Goal: Task Accomplishment & Management: Manage account settings

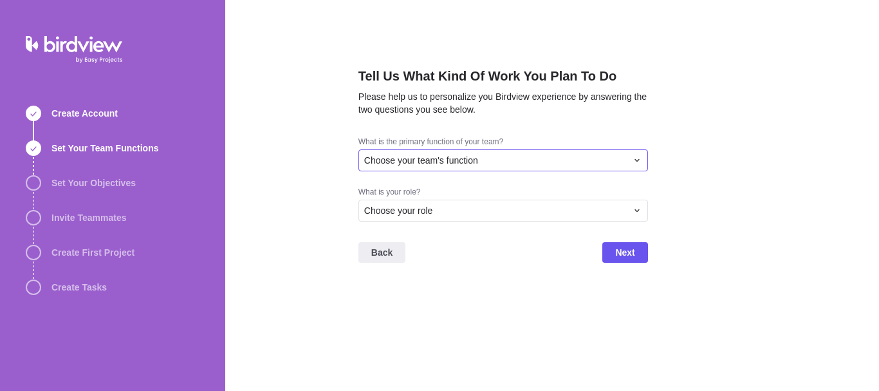
click at [521, 159] on div "Choose your team's function" at bounding box center [495, 160] width 263 height 13
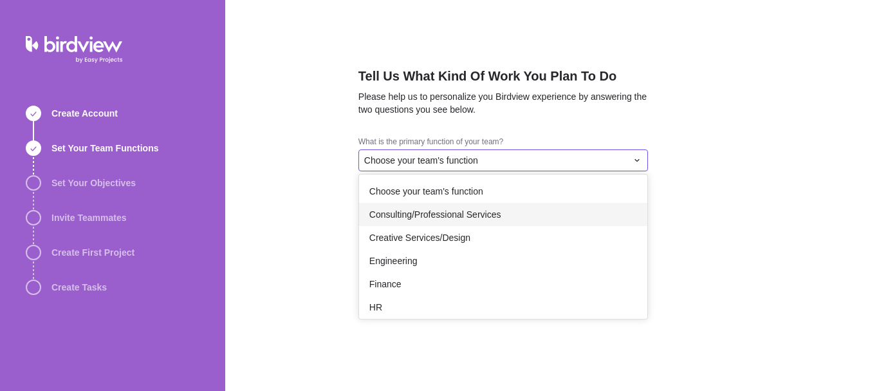
click at [444, 212] on span "Consulting/Professional Services" at bounding box center [435, 214] width 132 height 13
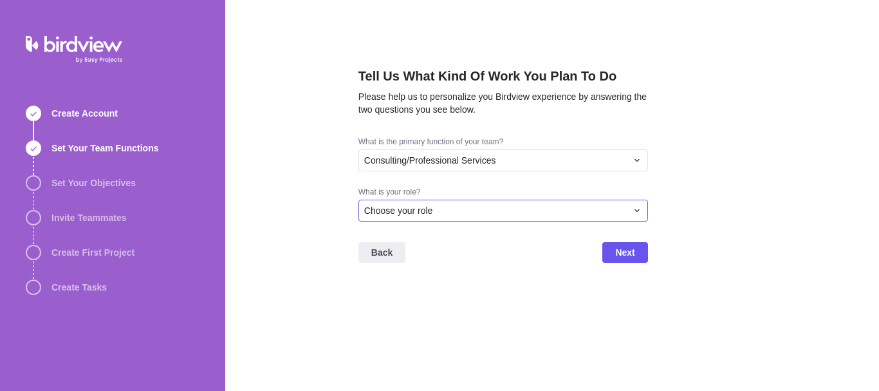
click at [443, 211] on div "Choose your role" at bounding box center [495, 210] width 263 height 13
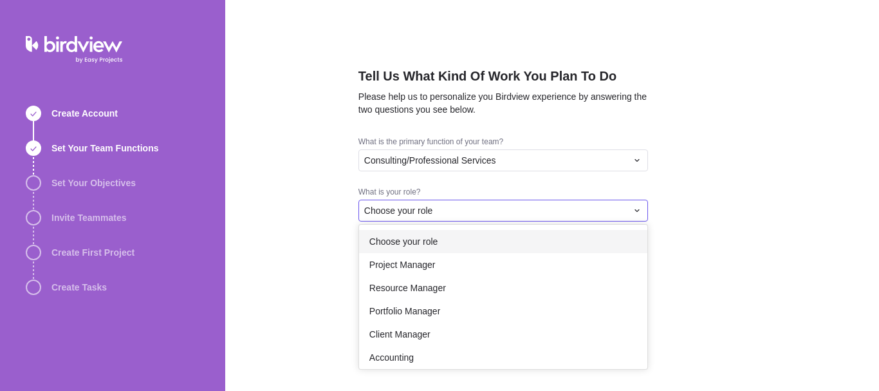
click at [411, 245] on span "Choose your role" at bounding box center [403, 241] width 69 height 13
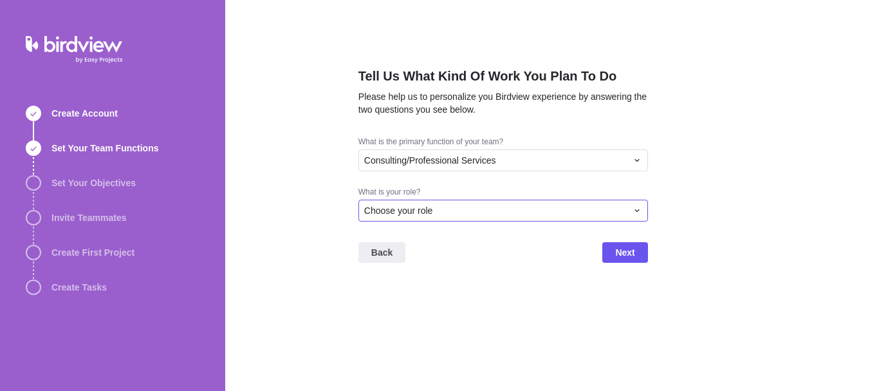
click at [463, 217] on div "Choose your role" at bounding box center [503, 211] width 290 height 22
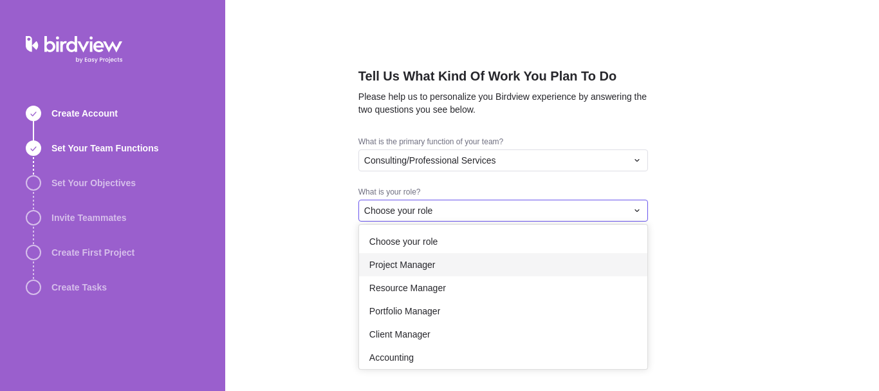
click at [434, 263] on span "Project Manager" at bounding box center [402, 264] width 66 height 13
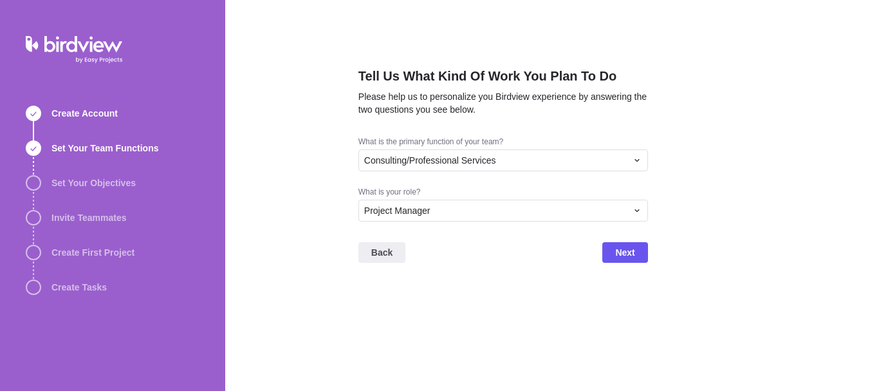
drag, startPoint x: 647, startPoint y: 241, endPoint x: 594, endPoint y: 264, distance: 57.4
click at [647, 241] on div "Back Next" at bounding box center [503, 257] width 290 height 51
click at [641, 248] on span "Next" at bounding box center [624, 252] width 45 height 21
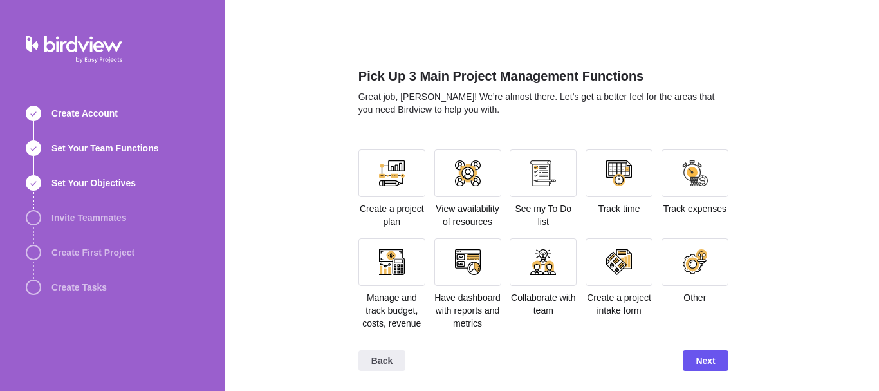
scroll to position [1, 0]
click at [707, 358] on span "Next" at bounding box center [705, 359] width 19 height 15
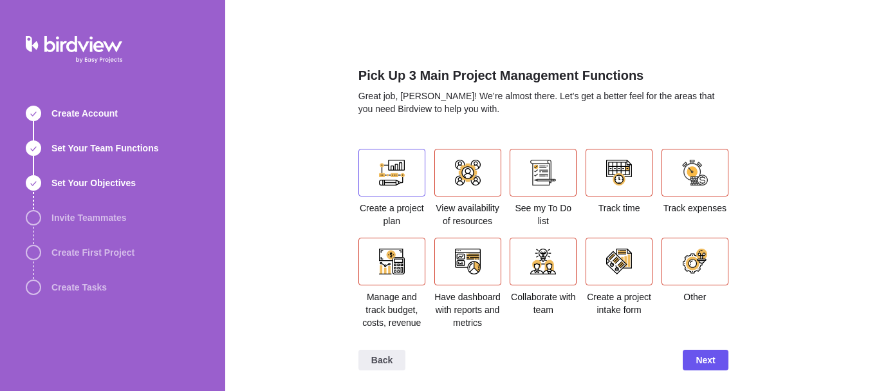
click at [398, 183] on div at bounding box center [392, 173] width 26 height 26
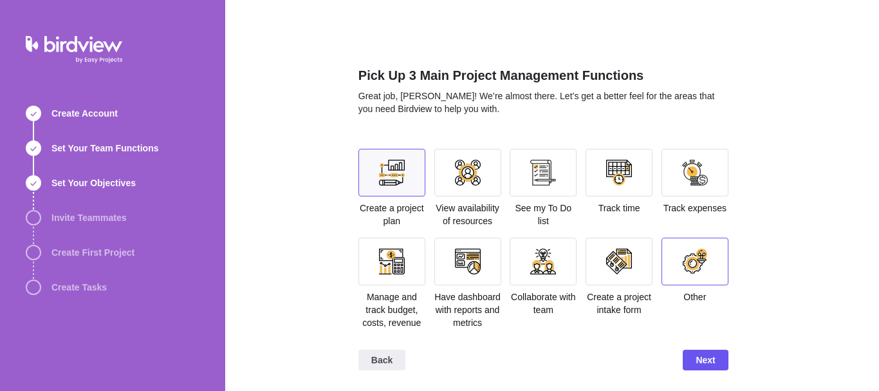
click at [709, 278] on div at bounding box center [695, 261] width 67 height 48
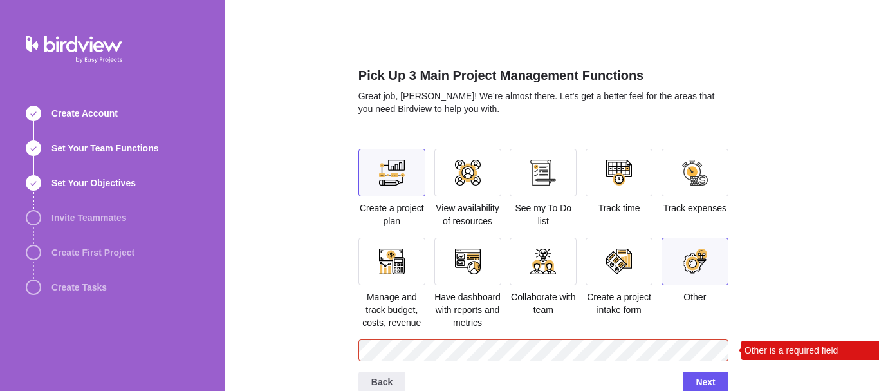
click at [391, 183] on div at bounding box center [392, 173] width 26 height 26
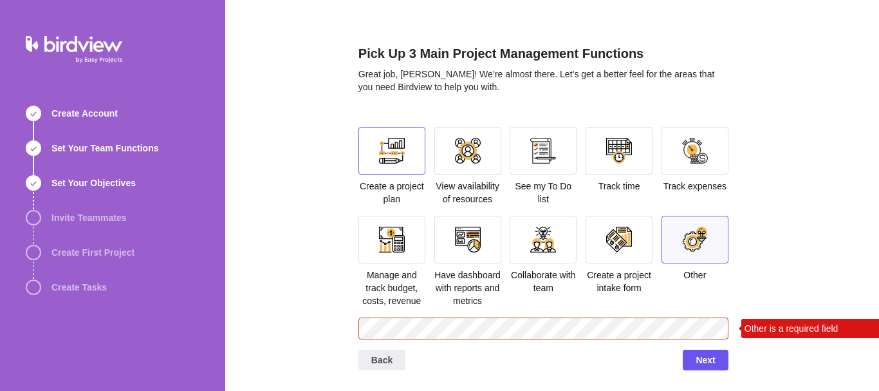
click at [402, 144] on div at bounding box center [392, 151] width 26 height 26
click at [693, 359] on span "Next" at bounding box center [705, 359] width 45 height 21
drag, startPoint x: 680, startPoint y: 250, endPoint x: 685, endPoint y: 283, distance: 33.3
click at [680, 249] on div at bounding box center [695, 240] width 67 height 48
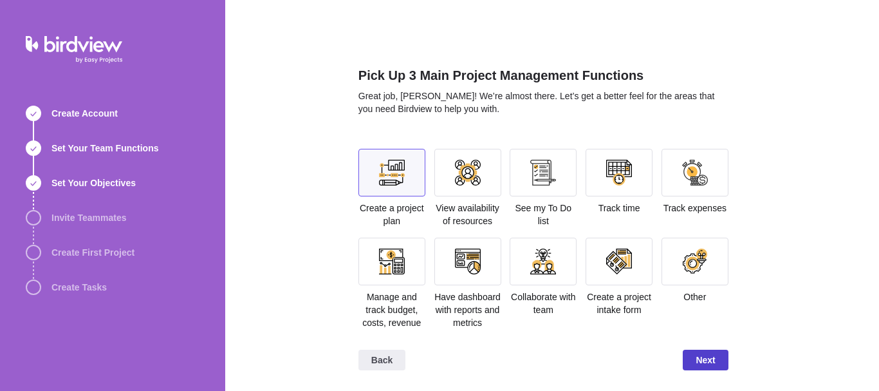
click at [725, 367] on span "Next" at bounding box center [705, 359] width 45 height 21
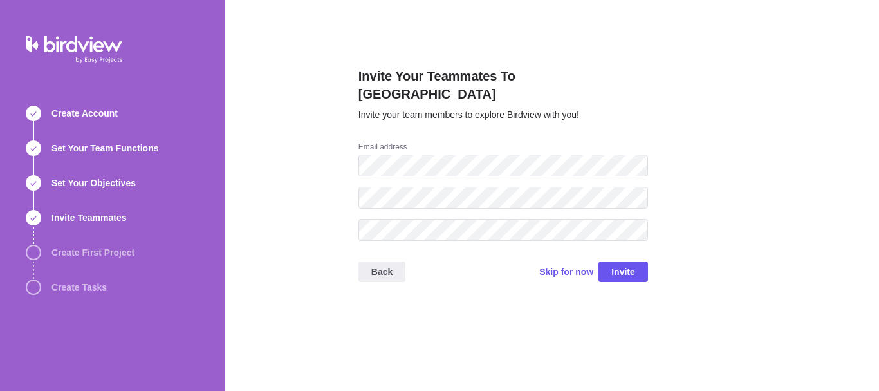
scroll to position [0, 0]
click at [573, 265] on span "Skip for now" at bounding box center [566, 271] width 54 height 13
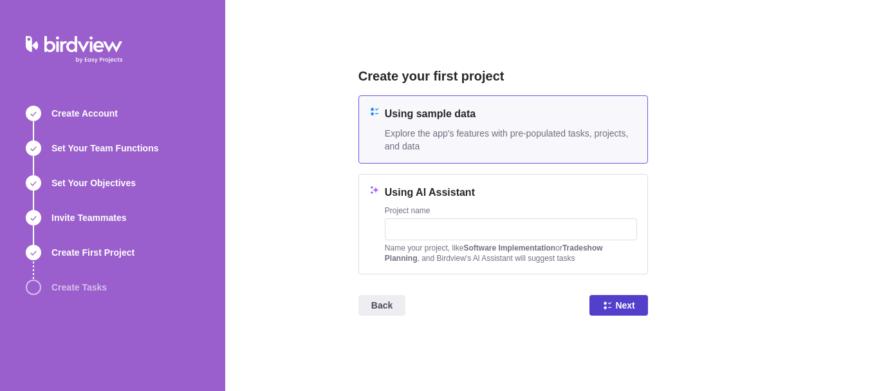
click at [596, 304] on span "Next" at bounding box center [619, 305] width 58 height 21
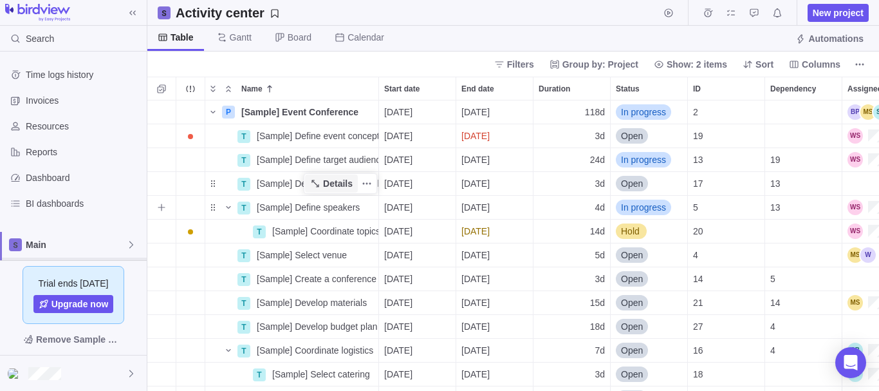
scroll to position [290, 732]
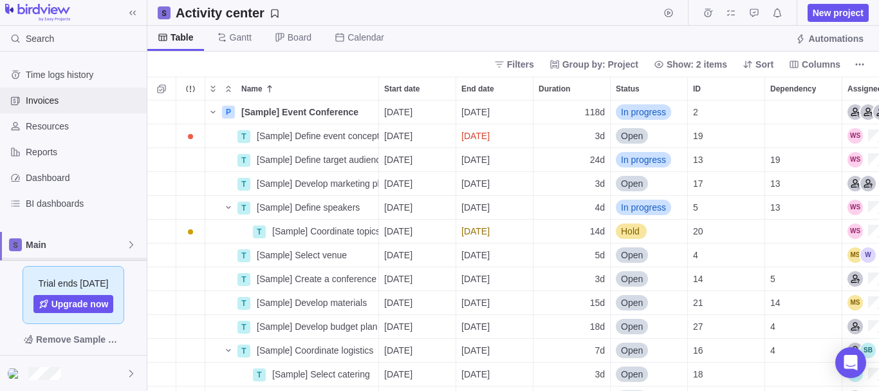
click at [42, 96] on span "Invoices" at bounding box center [84, 100] width 116 height 13
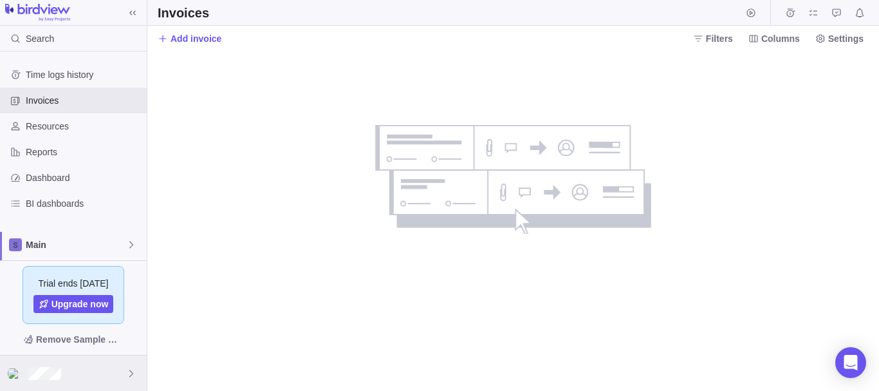
click at [130, 371] on icon at bounding box center [131, 373] width 10 height 10
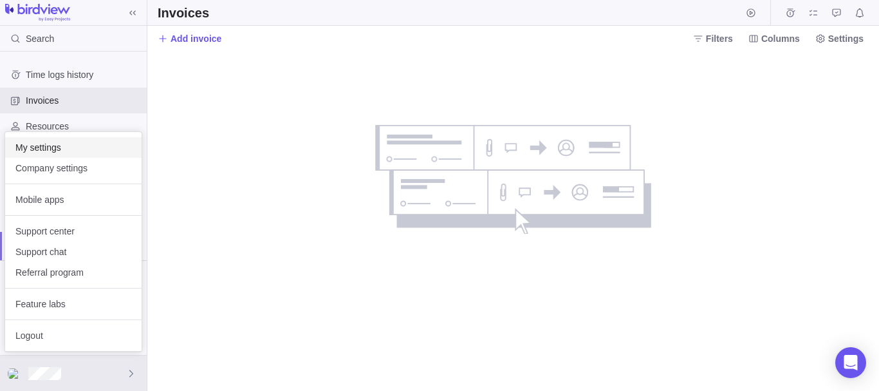
click at [71, 149] on span "My settings" at bounding box center [73, 147] width 116 height 13
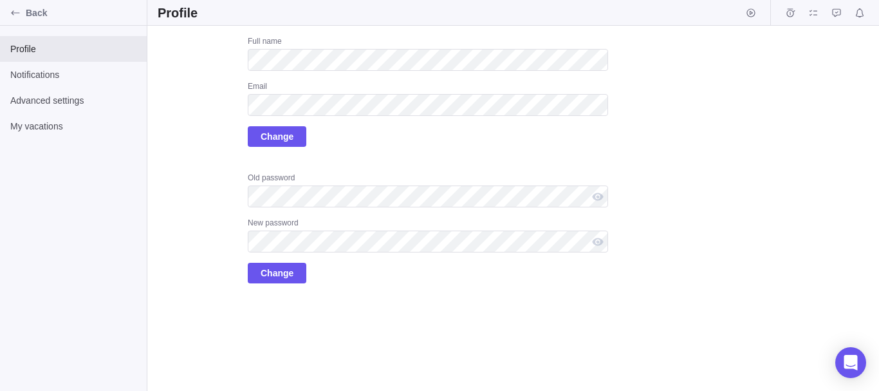
click at [316, 142] on div "Full name Email Change" at bounding box center [428, 91] width 360 height 111
click at [180, 84] on label "Upload" at bounding box center [190, 68] width 64 height 64
click at [0, 0] on input "Upload" at bounding box center [0, 0] width 0 height 0
click at [213, 85] on div at bounding box center [212, 91] width 18 height 18
click at [181, 68] on label "Upload" at bounding box center [190, 68] width 64 height 64
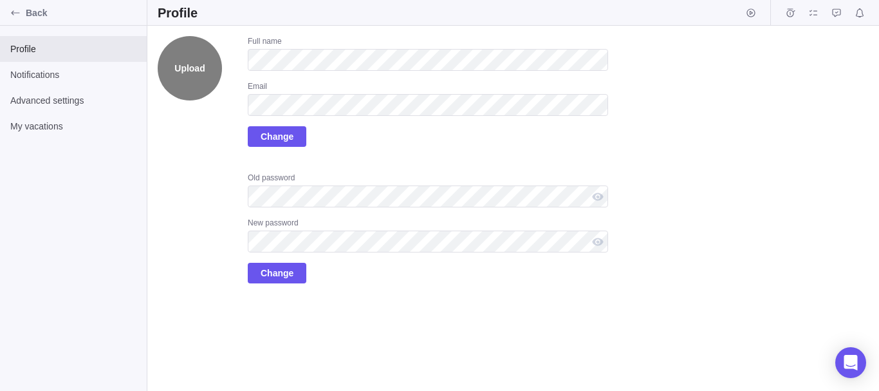
click at [0, 0] on input "Upload" at bounding box center [0, 0] width 0 height 0
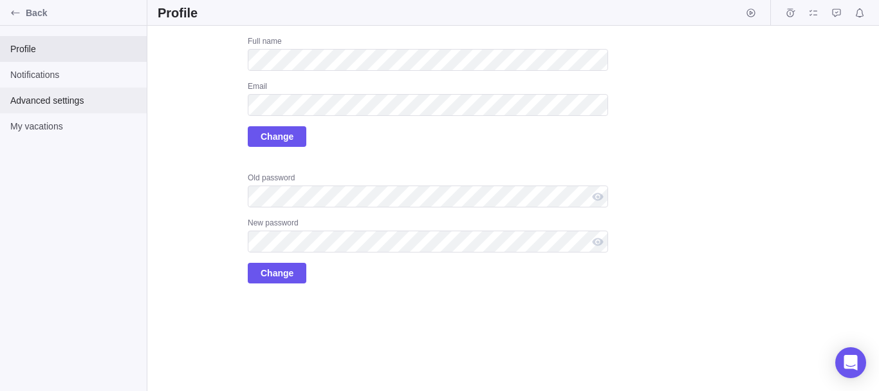
click at [59, 109] on div "Advanced settings" at bounding box center [73, 101] width 147 height 26
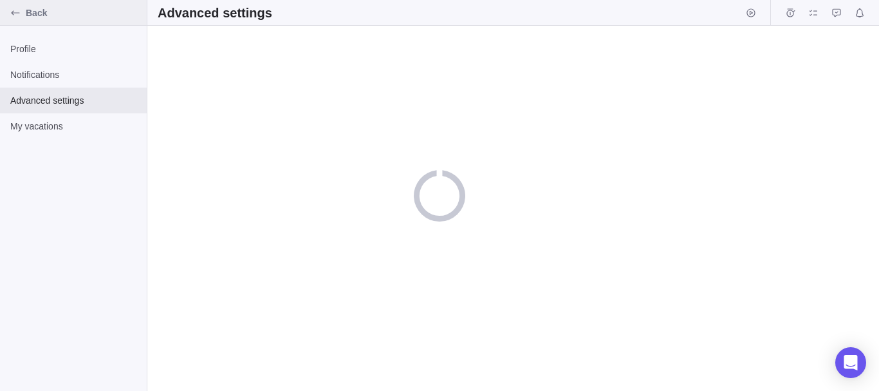
click at [19, 14] on icon "Back" at bounding box center [15, 13] width 10 height 10
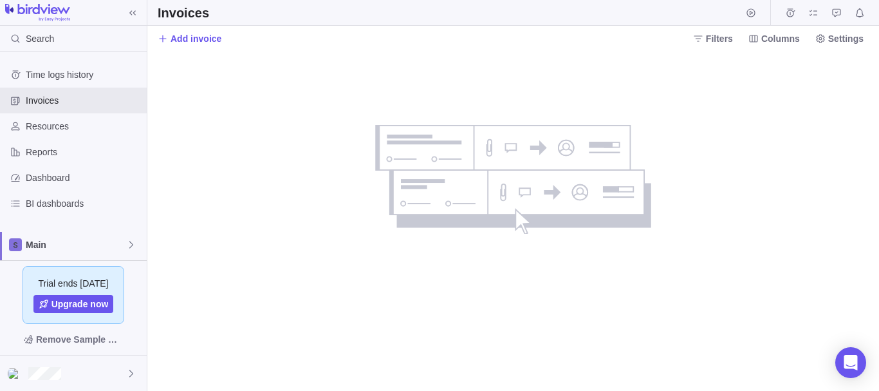
click at [617, 201] on div "no data to show" at bounding box center [513, 179] width 277 height 109
click at [337, 180] on div at bounding box center [513, 221] width 732 height 340
click at [209, 46] on span "Add invoice" at bounding box center [190, 39] width 64 height 18
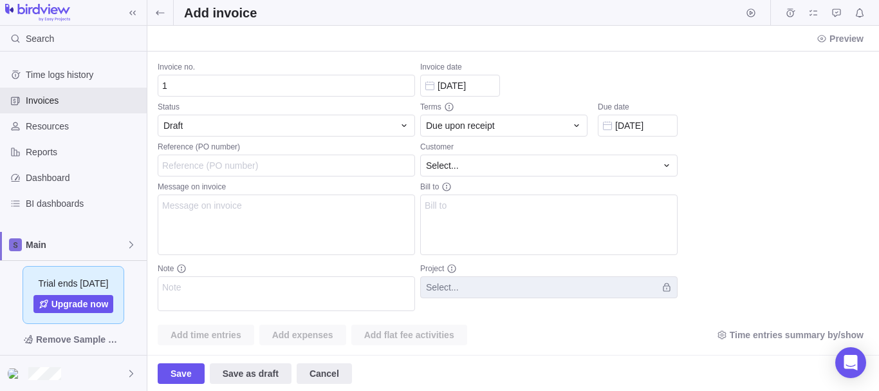
scroll to position [24, 732]
click at [215, 223] on textarea "Message on invoice" at bounding box center [286, 224] width 257 height 60
type textarea "test"
click at [222, 171] on input "Reference (PO number)" at bounding box center [286, 165] width 257 height 22
type input "12"
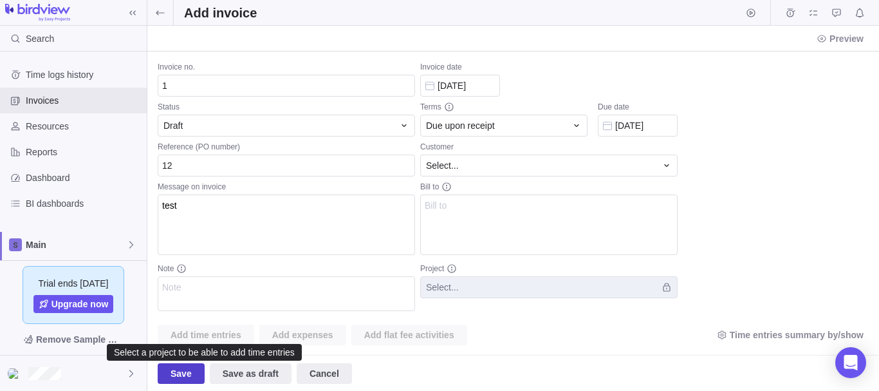
click at [180, 381] on span "Save" at bounding box center [181, 373] width 47 height 21
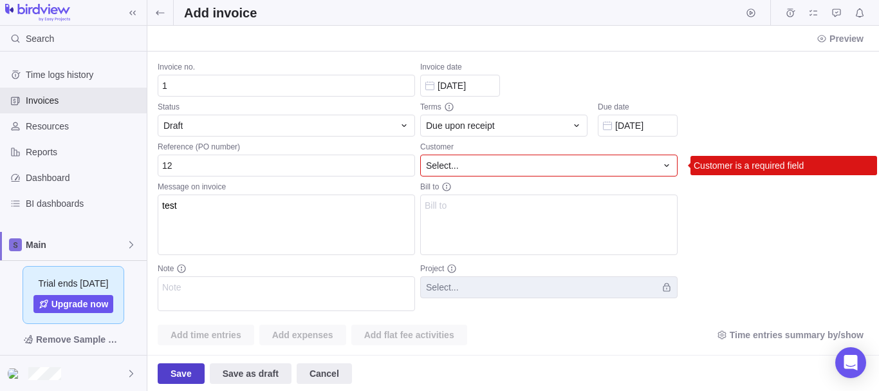
click at [178, 374] on span "Save" at bounding box center [181, 373] width 21 height 15
click at [474, 164] on div "Select..." at bounding box center [541, 165] width 230 height 13
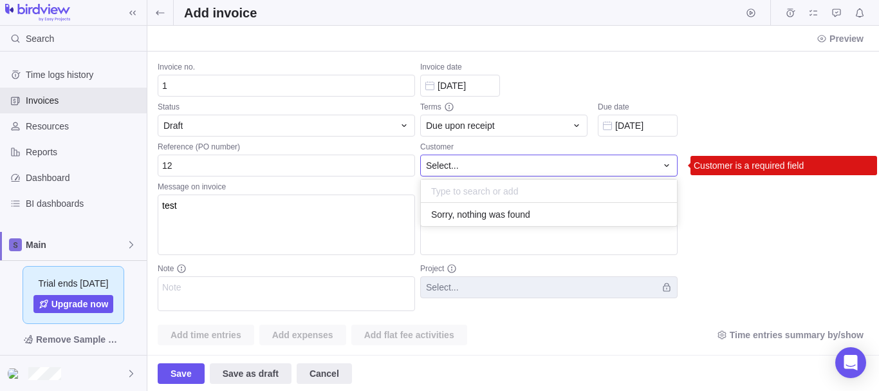
click at [477, 215] on span "Sorry, nothing was found" at bounding box center [480, 214] width 99 height 13
click at [476, 197] on input "text" at bounding box center [549, 191] width 256 height 23
click at [488, 248] on div "Invoice no. 1 Status Draft Reference (PO number) 12 Message on invoice test Not…" at bounding box center [513, 202] width 732 height 303
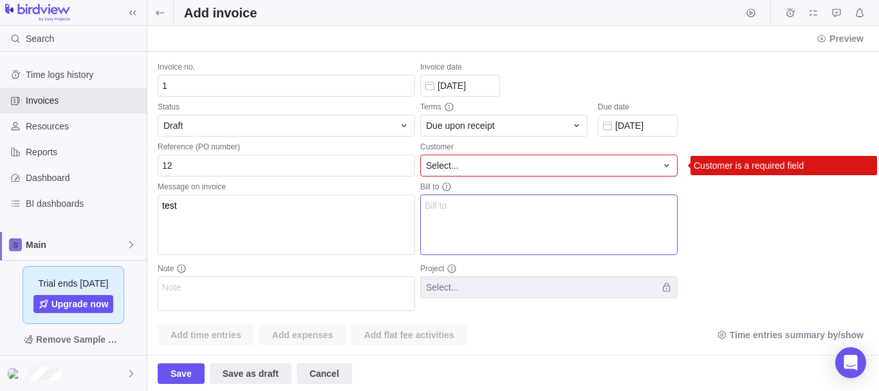
click at [474, 209] on textarea "Bill to" at bounding box center [548, 224] width 257 height 60
click at [742, 261] on div "Invoice no. 1 Status Draft Reference (PO number) 12 Message on invoice test Not…" at bounding box center [513, 188] width 711 height 252
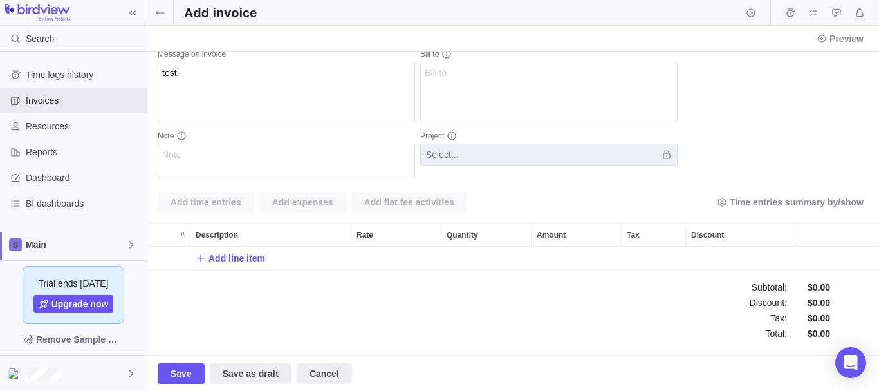
scroll to position [0, 0]
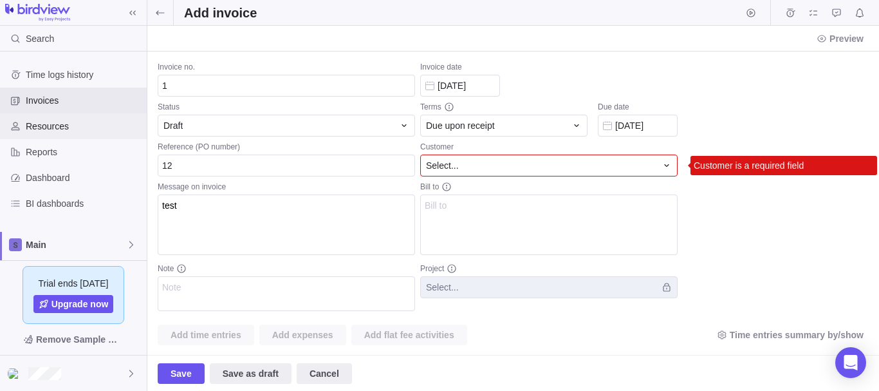
click at [70, 127] on span "Resources" at bounding box center [84, 126] width 116 height 13
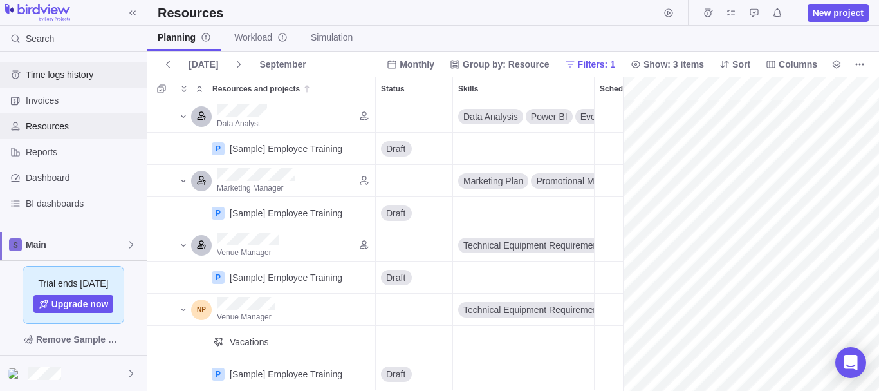
scroll to position [0, 198]
click at [42, 145] on div "Reports" at bounding box center [73, 152] width 147 height 26
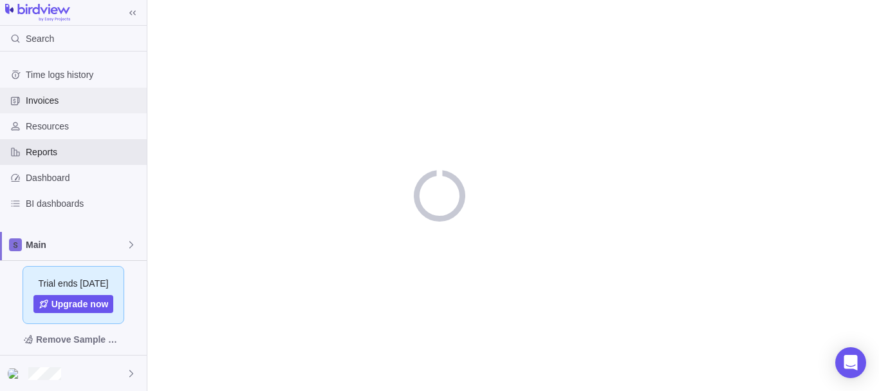
click at [46, 102] on span "Invoices" at bounding box center [84, 100] width 116 height 13
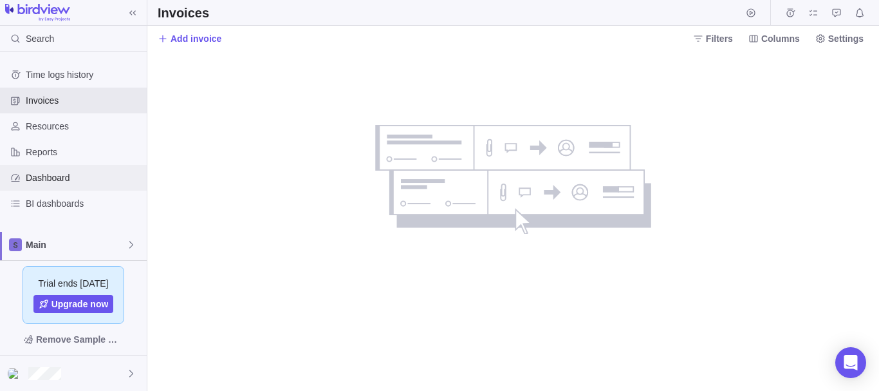
click at [43, 177] on span "Dashboard" at bounding box center [84, 177] width 116 height 13
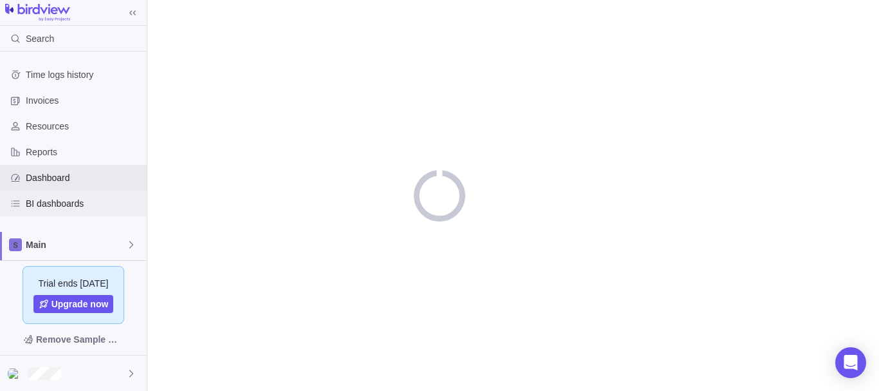
click at [46, 203] on span "BI dashboards" at bounding box center [84, 203] width 116 height 13
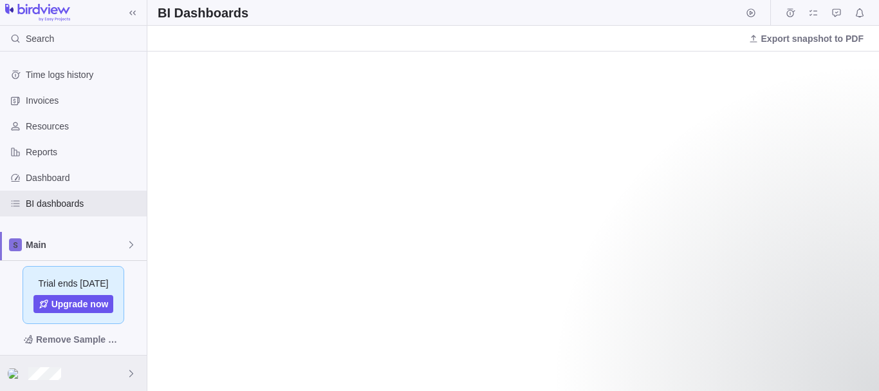
click at [129, 371] on icon at bounding box center [131, 373] width 10 height 10
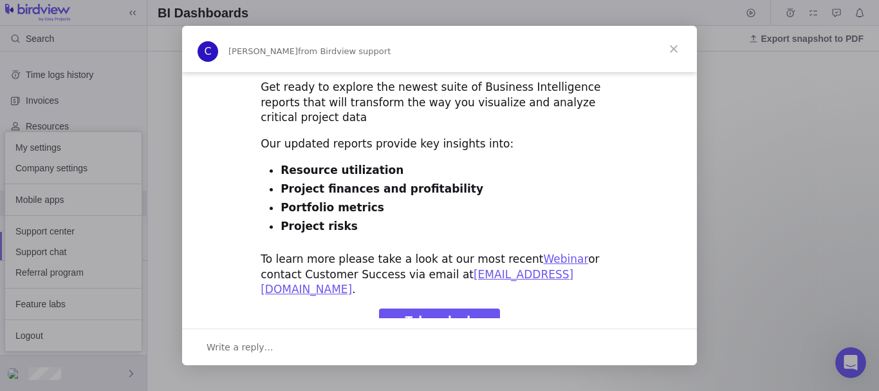
scroll to position [88, 0]
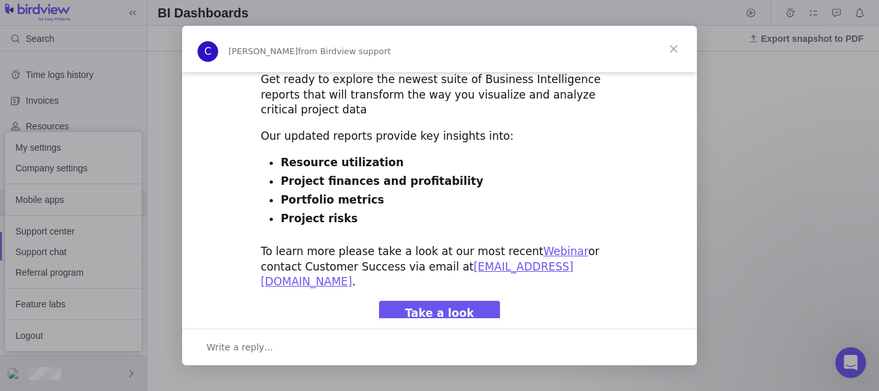
click at [675, 51] on span "Close" at bounding box center [674, 49] width 46 height 46
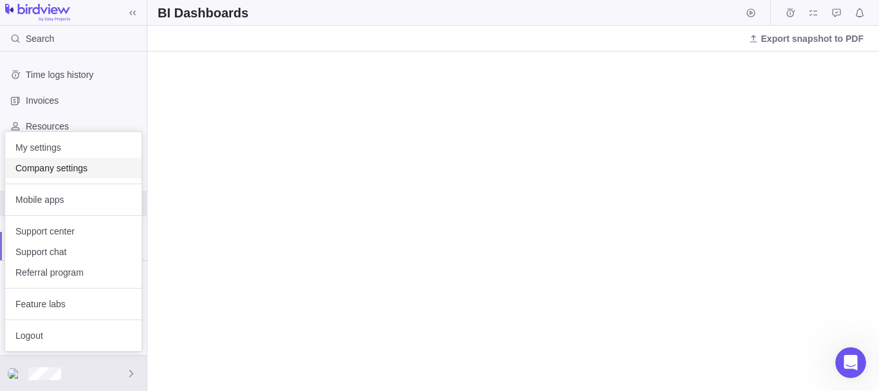
click at [62, 166] on span "Company settings" at bounding box center [73, 168] width 116 height 13
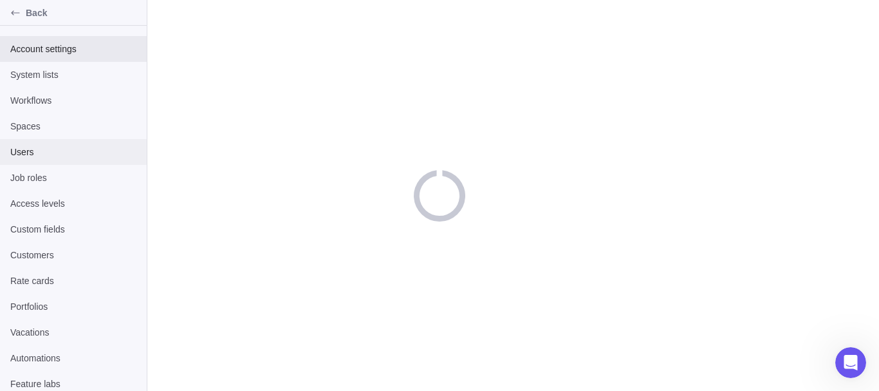
click at [54, 151] on span "Users" at bounding box center [73, 151] width 126 height 13
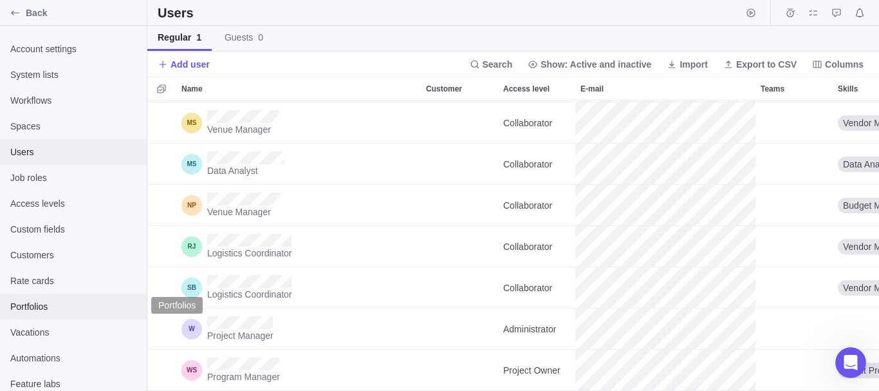
scroll to position [6, 0]
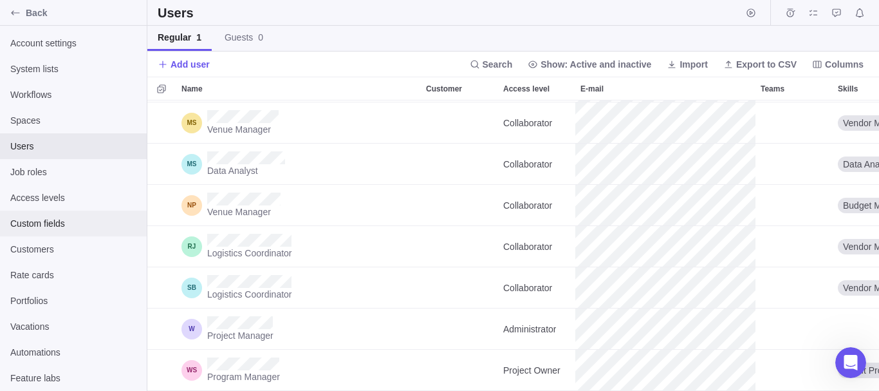
drag, startPoint x: 42, startPoint y: 221, endPoint x: 41, endPoint y: 214, distance: 7.1
click at [42, 220] on span "Custom fields" at bounding box center [73, 223] width 126 height 13
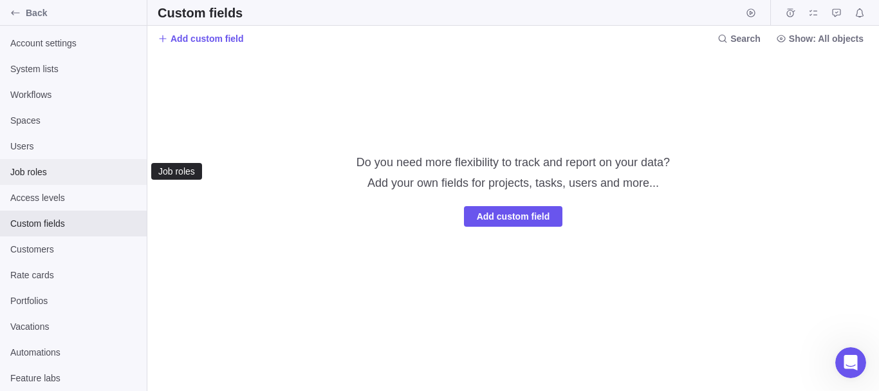
click at [30, 168] on span "Job roles" at bounding box center [73, 171] width 126 height 13
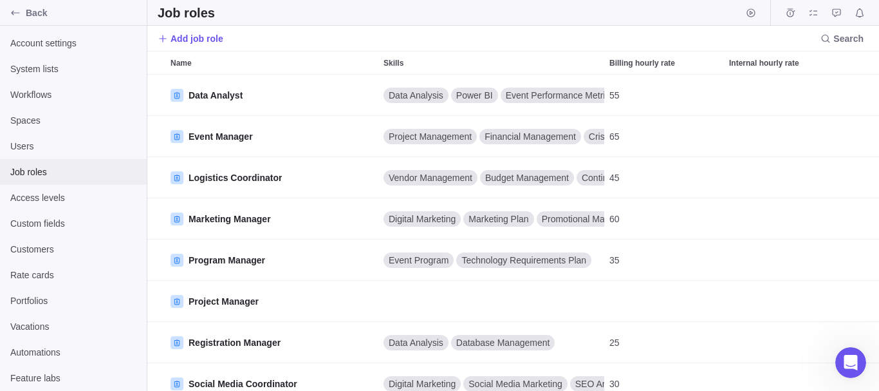
scroll to position [316, 732]
click at [42, 150] on span "Users" at bounding box center [73, 146] width 126 height 13
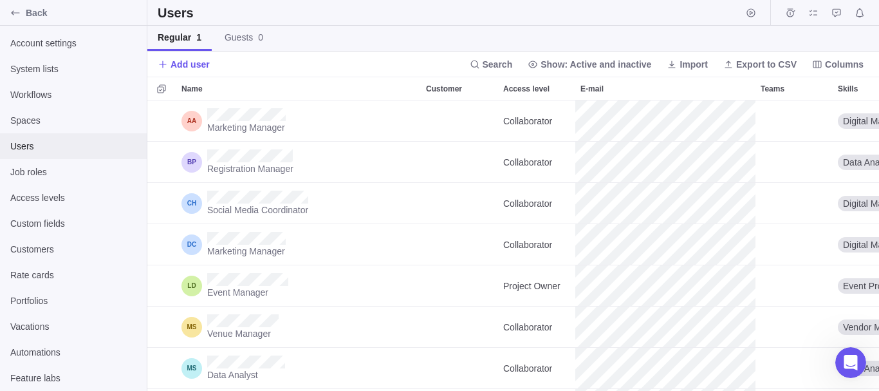
scroll to position [290, 732]
click at [5, 14] on div "Back" at bounding box center [15, 13] width 21 height 21
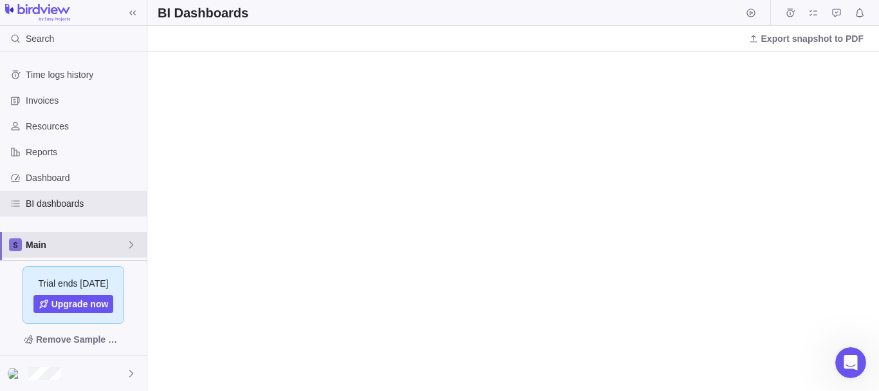
click at [62, 243] on span "Main" at bounding box center [76, 244] width 100 height 13
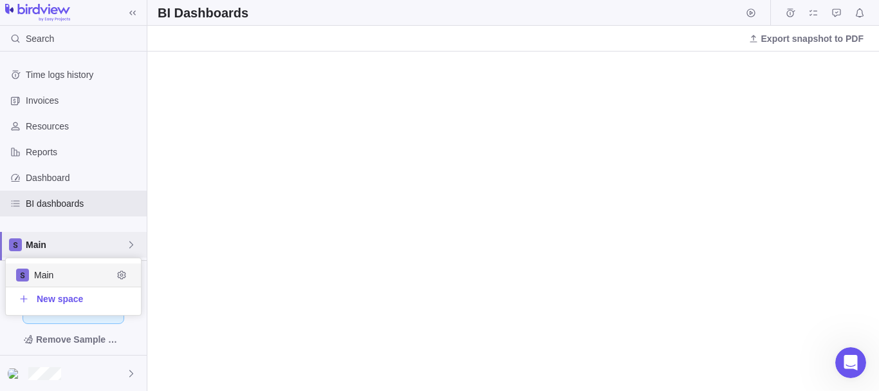
scroll to position [57, 135]
click at [68, 277] on span "Main" at bounding box center [73, 274] width 79 height 13
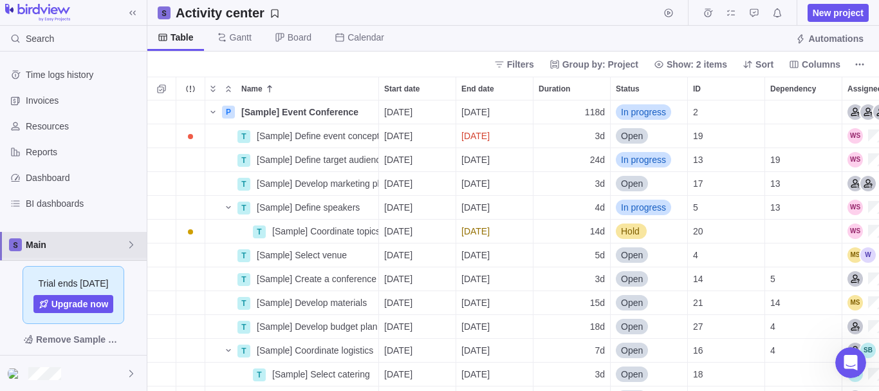
scroll to position [290, 732]
